Goal: Task Accomplishment & Management: Use online tool/utility

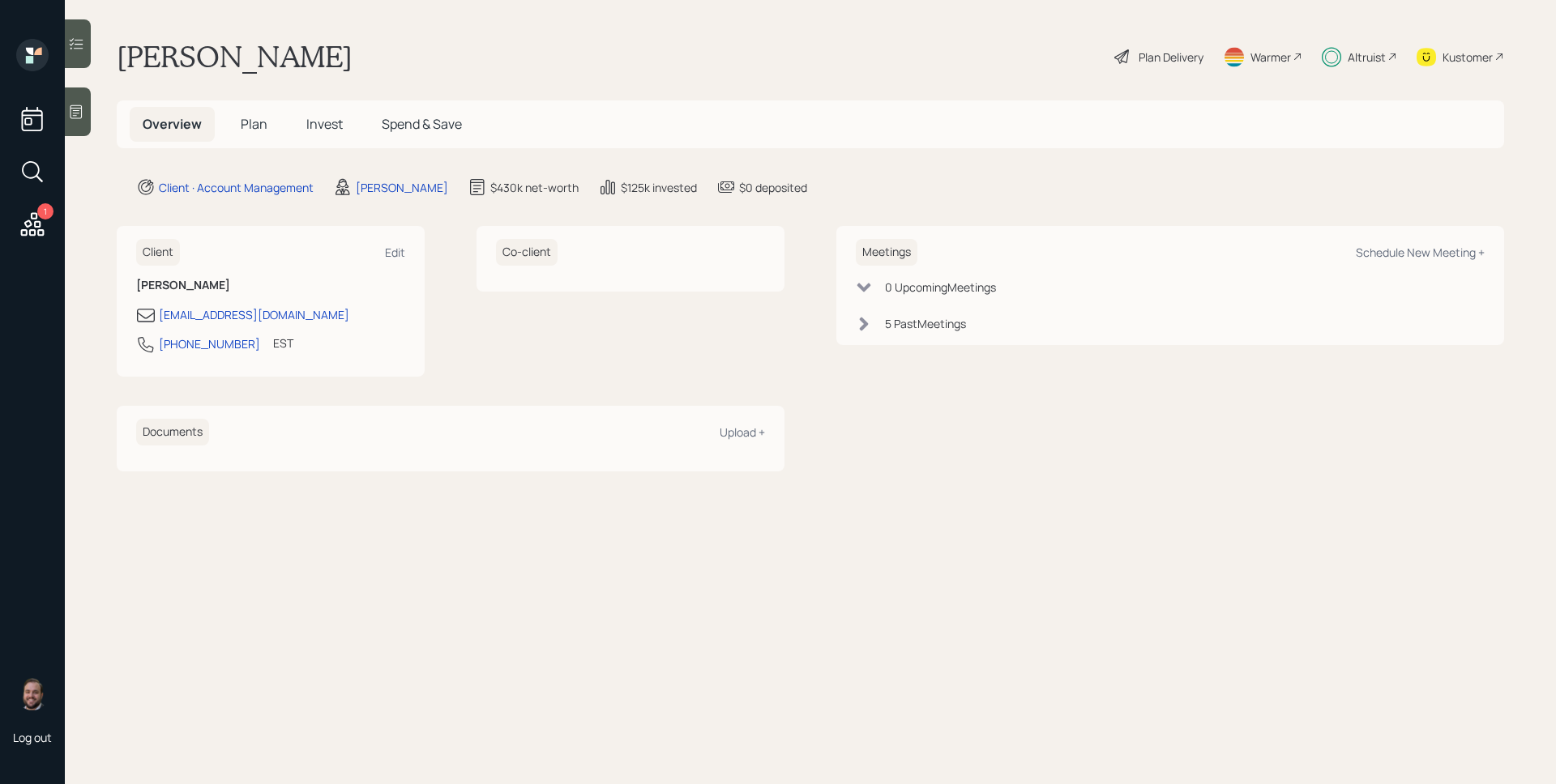
click at [34, 223] on icon at bounding box center [33, 224] width 29 height 29
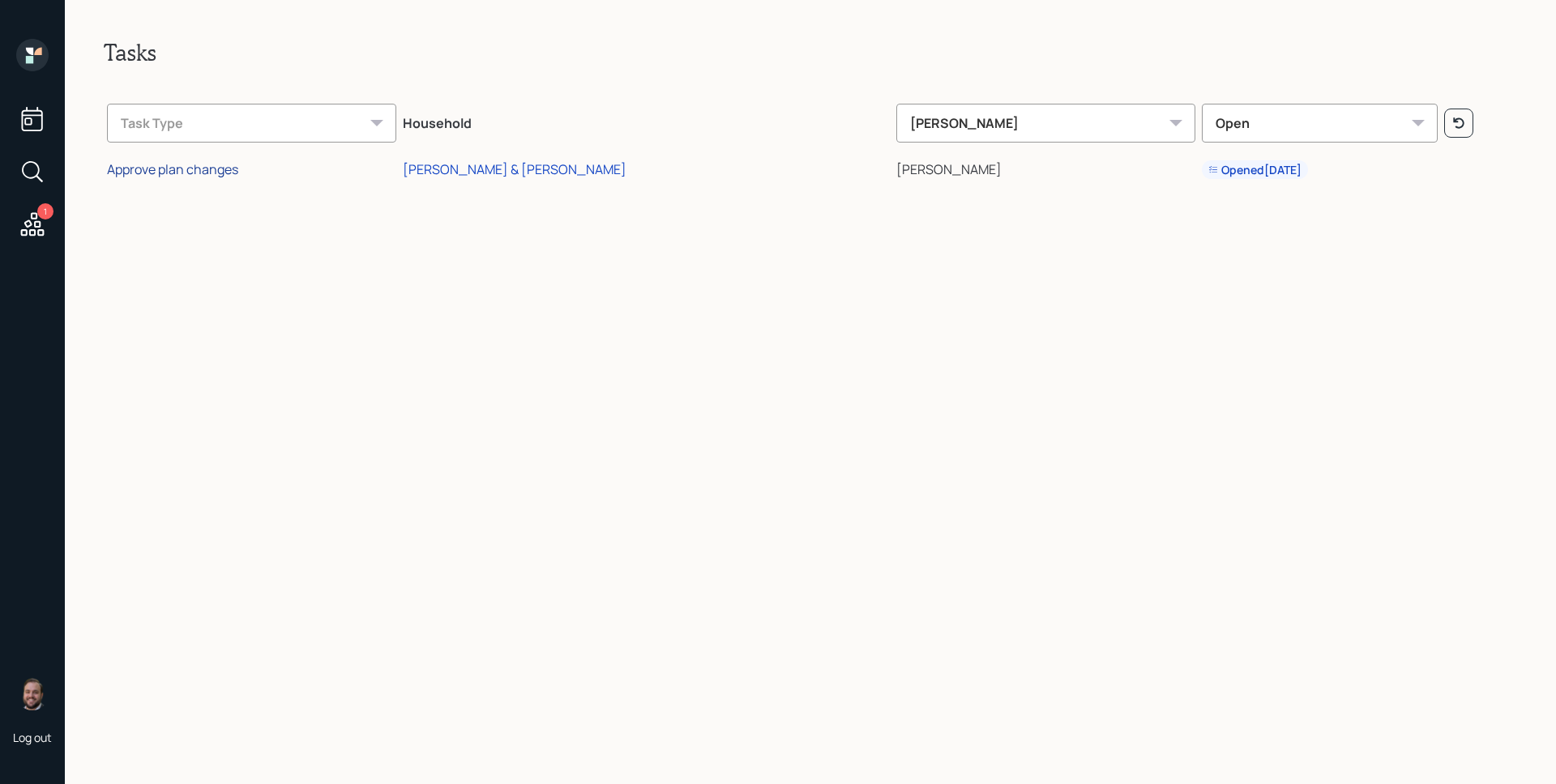
click at [208, 163] on div "Approve plan changes" at bounding box center [172, 169] width 131 height 18
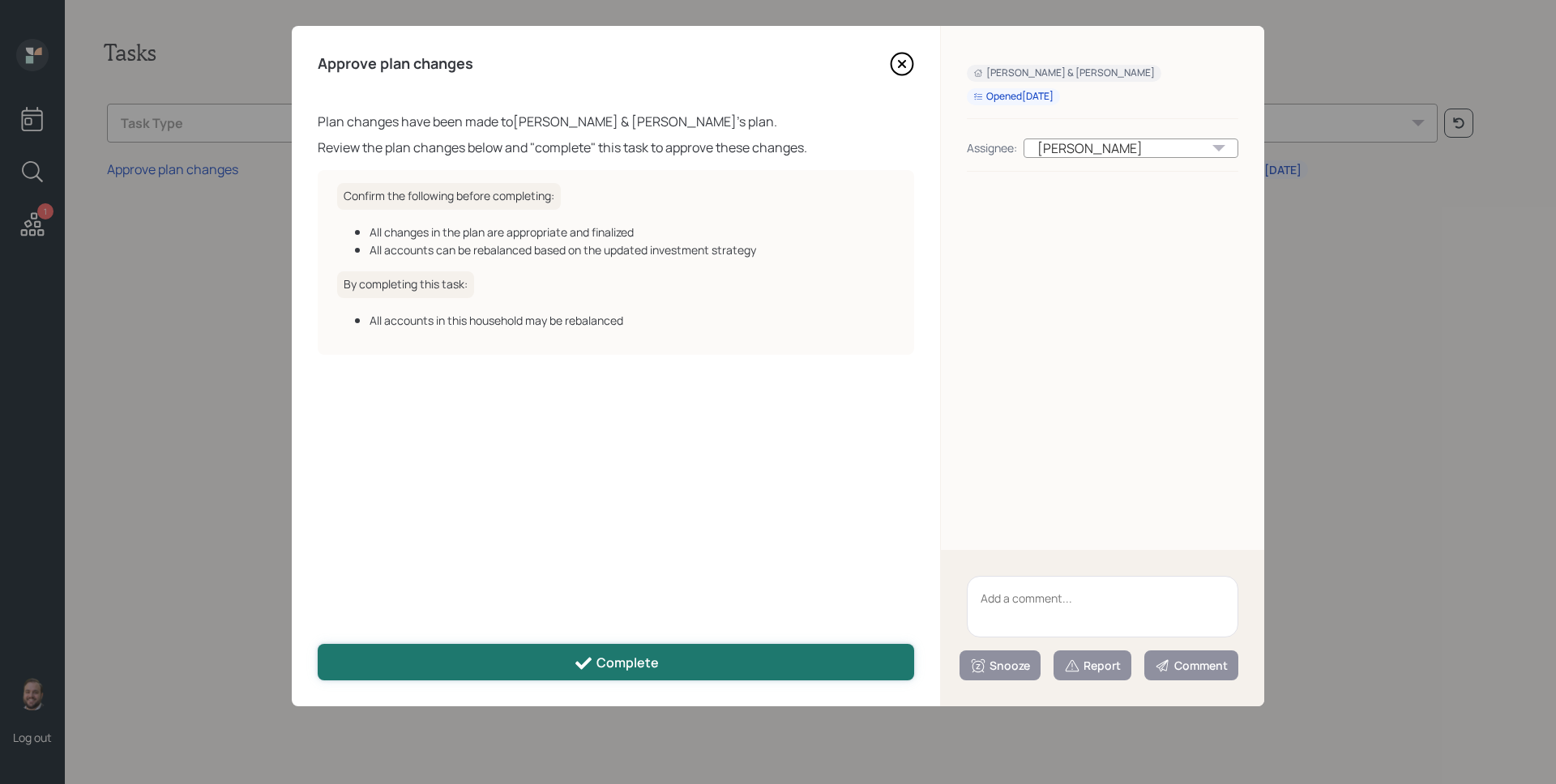
click at [645, 660] on div "Complete" at bounding box center [617, 663] width 85 height 19
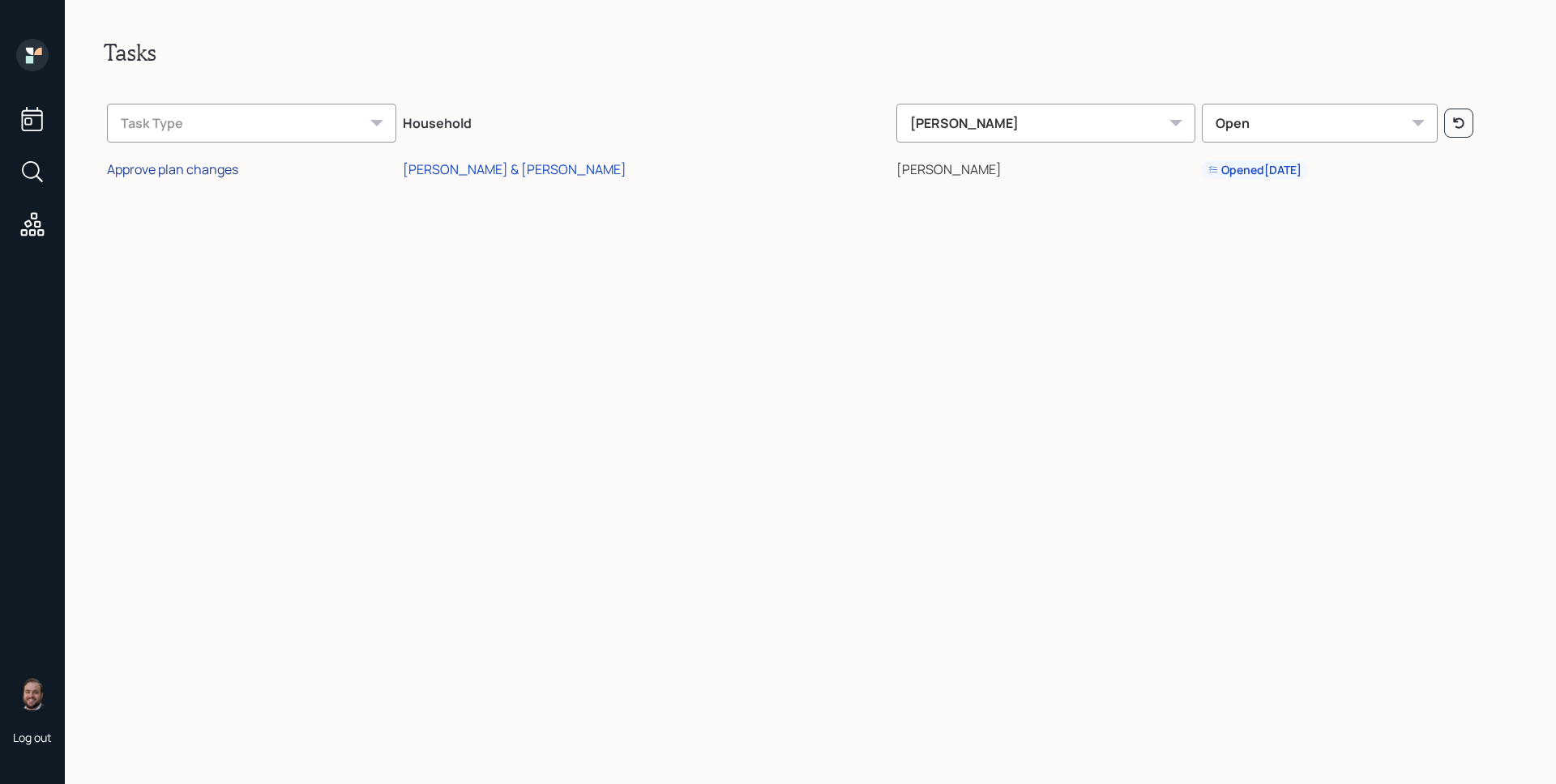
click at [184, 164] on div "Approve plan changes" at bounding box center [172, 169] width 131 height 18
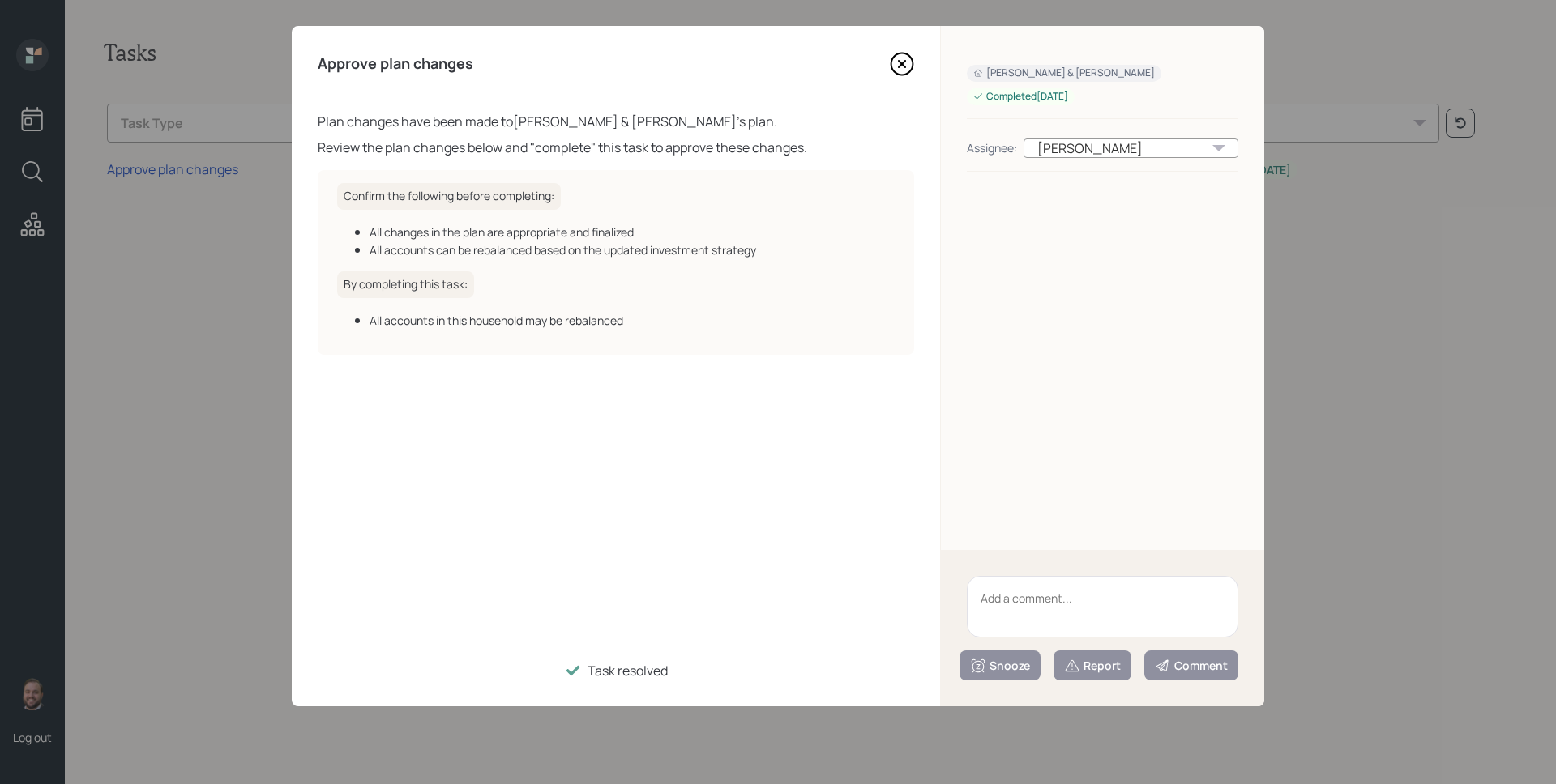
click at [901, 59] on icon at bounding box center [901, 63] width 24 height 24
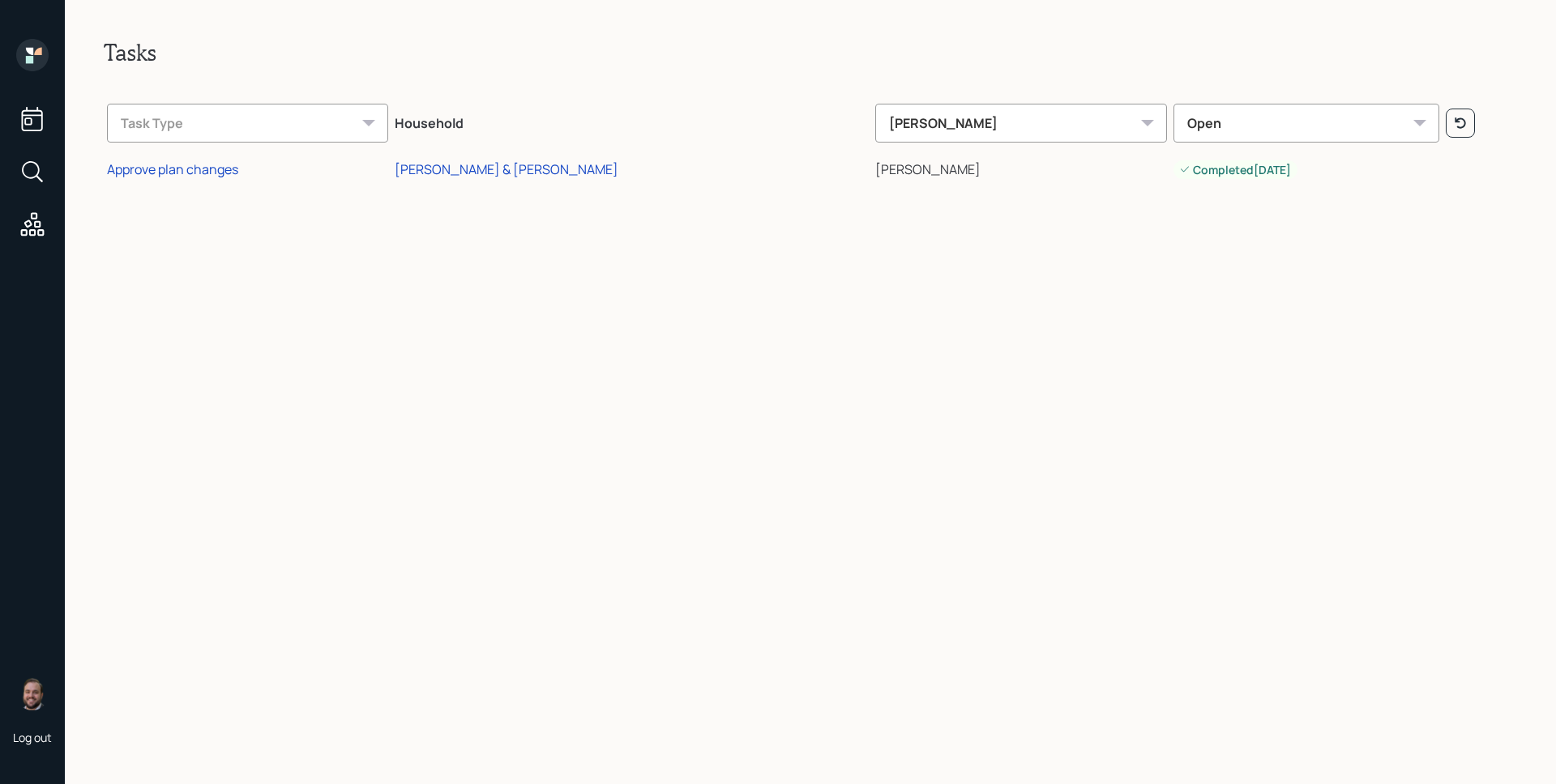
click at [39, 53] on icon at bounding box center [38, 52] width 7 height 7
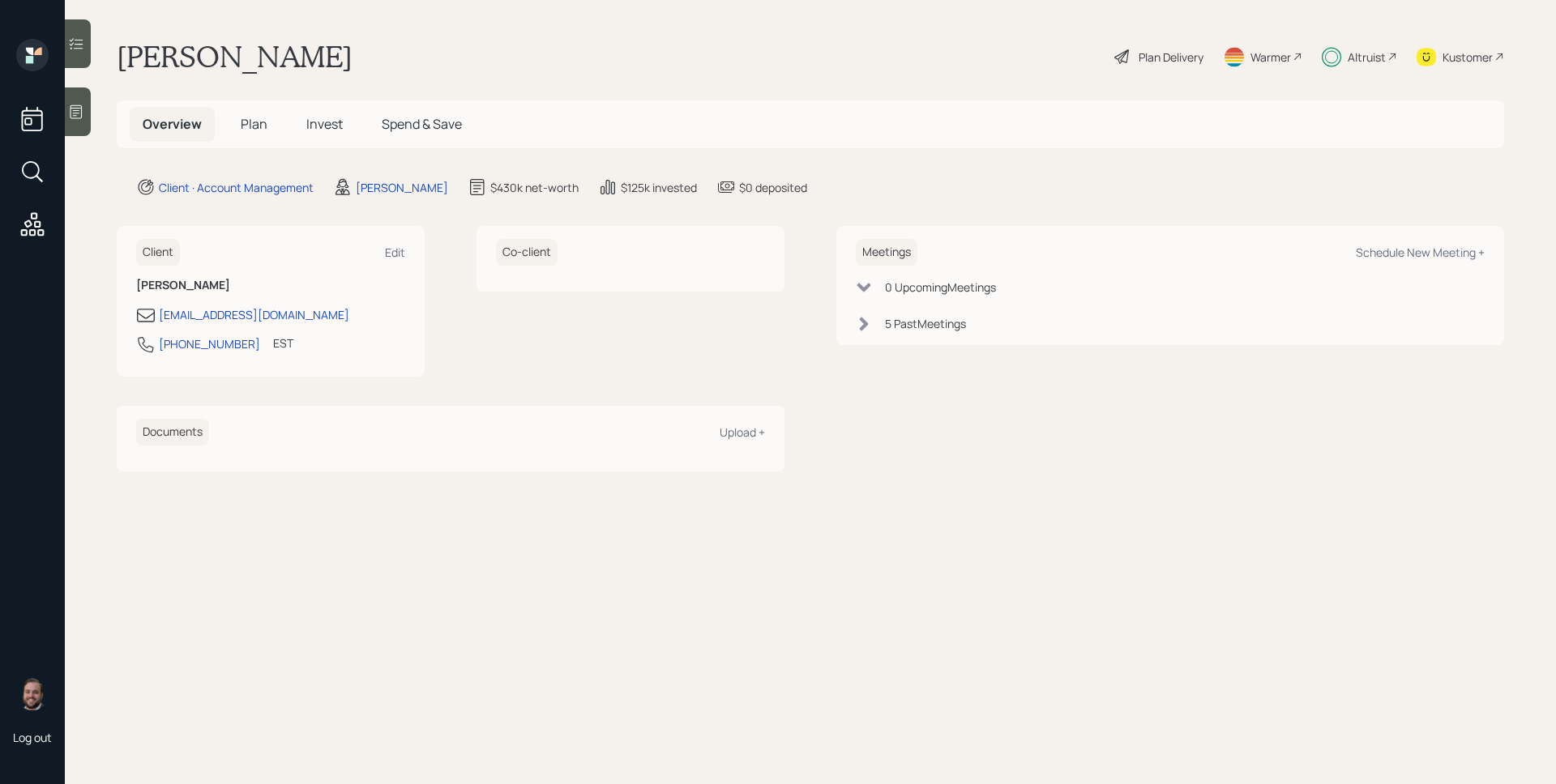
click at [1342, 50] on div "Altruist" at bounding box center [1359, 56] width 75 height 35
